Goal: Transaction & Acquisition: Purchase product/service

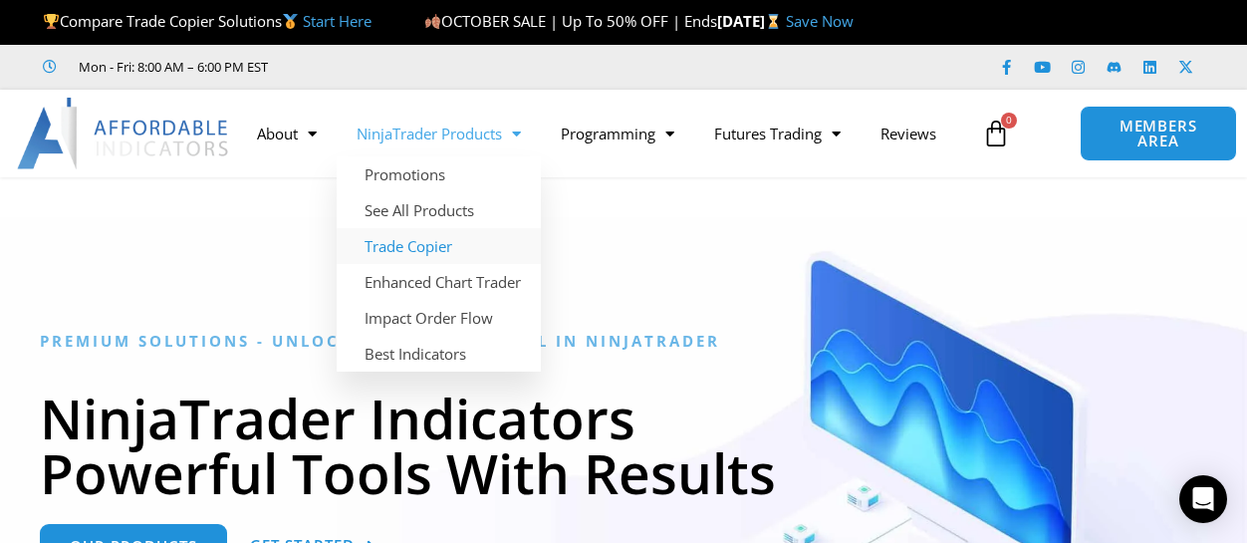
click at [424, 243] on link "Trade Copier" at bounding box center [439, 246] width 204 height 36
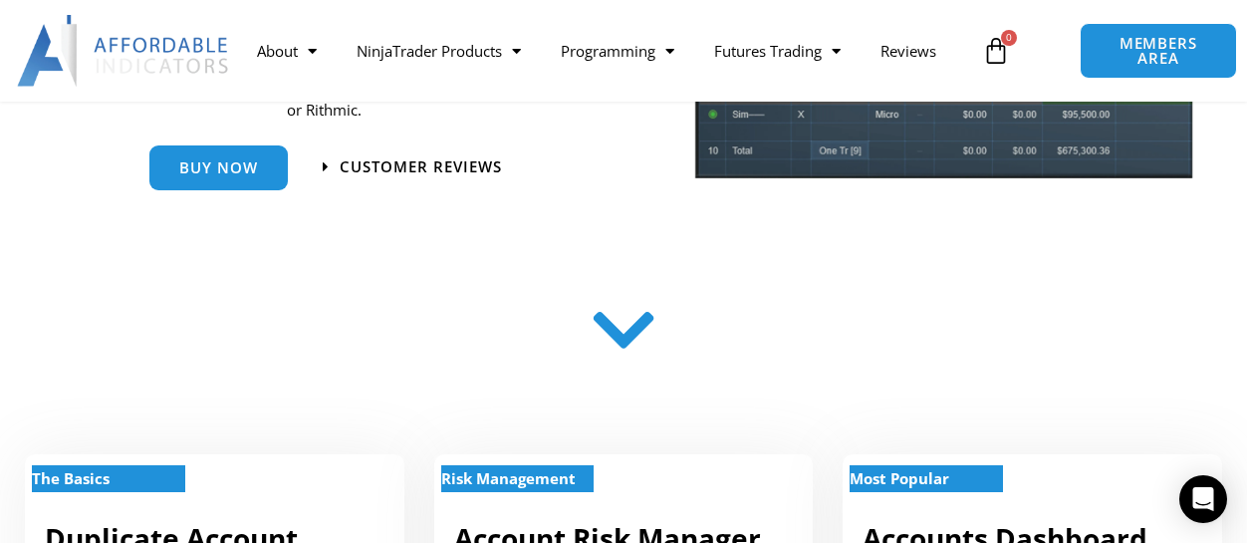
scroll to position [199, 0]
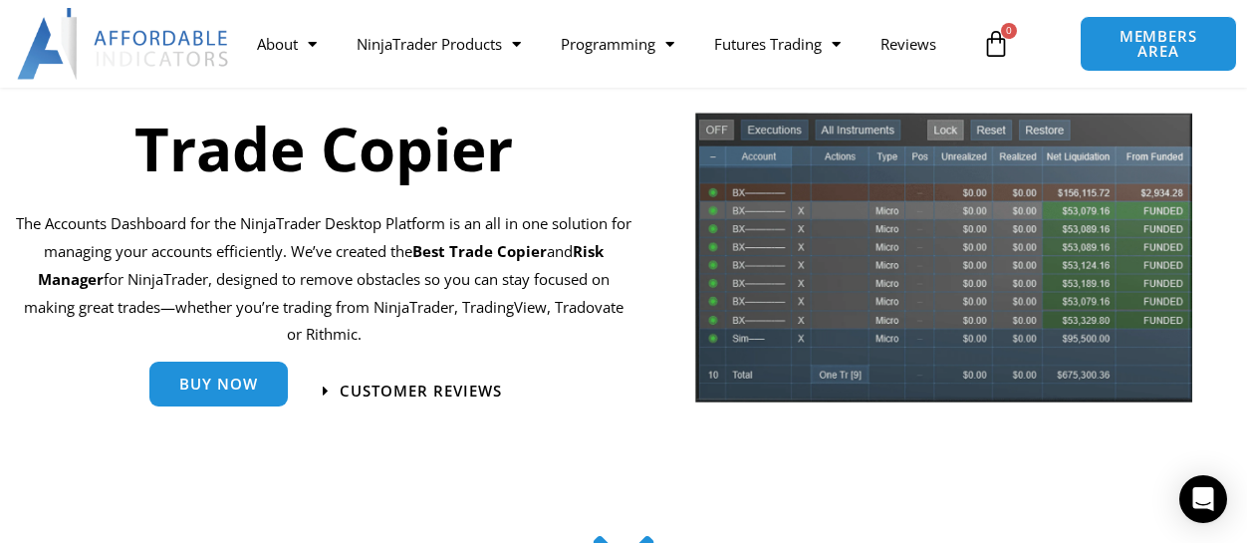
click at [221, 384] on span "Buy Now" at bounding box center [218, 383] width 79 height 15
